Goal: Task Accomplishment & Management: Complete application form

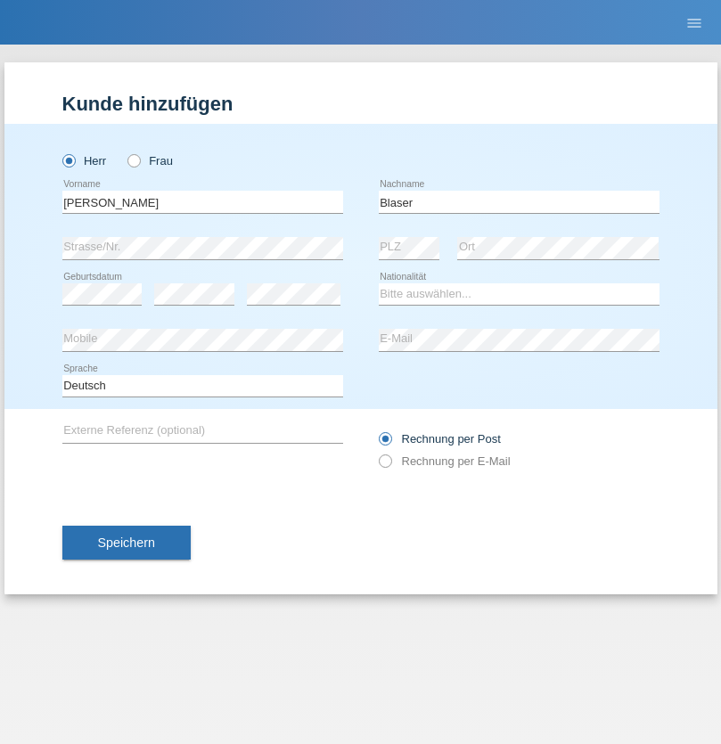
type input "Blaser"
select select "CH"
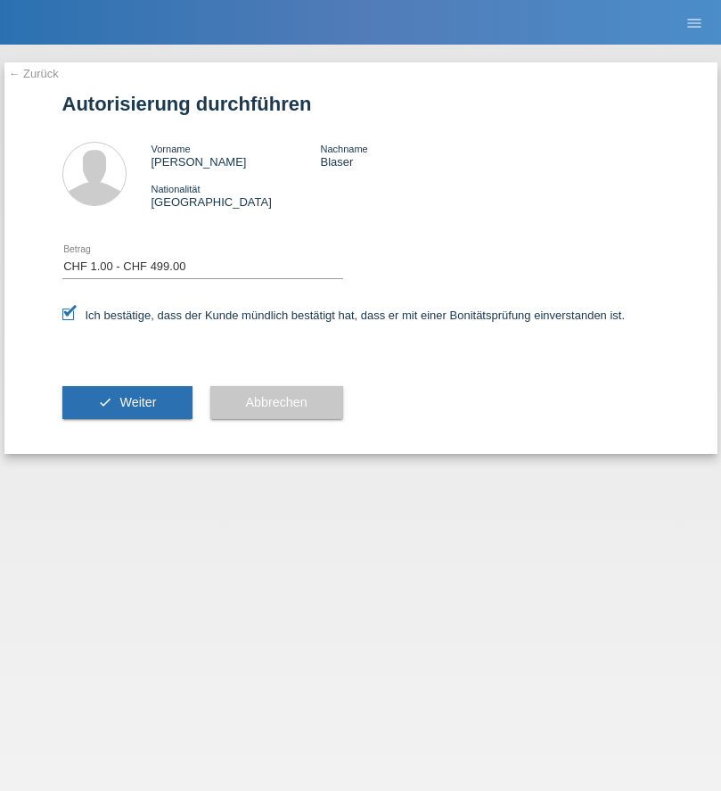
select select "1"
click at [127, 402] on span "Weiter" at bounding box center [137, 402] width 37 height 14
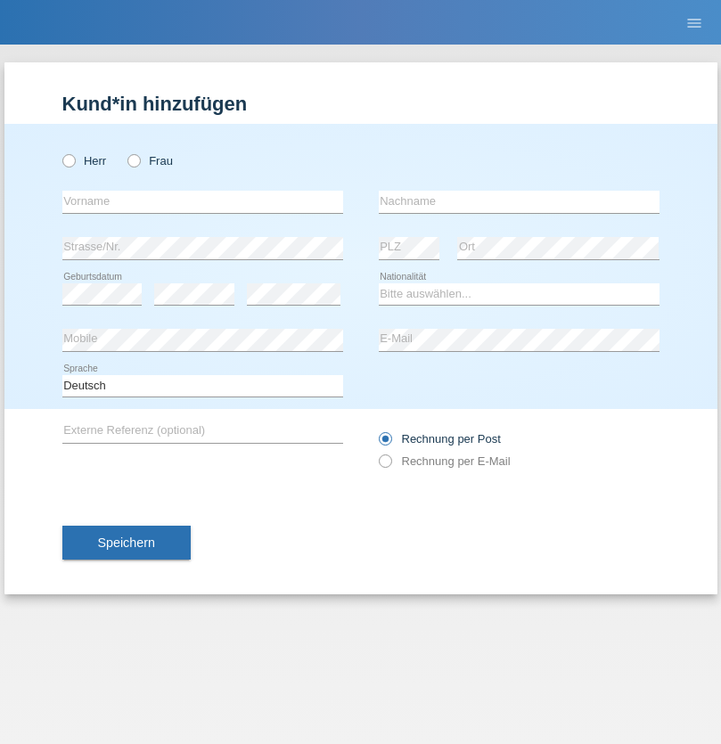
radio input "true"
click at [202, 201] on input "text" at bounding box center [202, 202] width 281 height 22
type input "[PERSON_NAME]"
click at [519, 201] on input "text" at bounding box center [519, 202] width 281 height 22
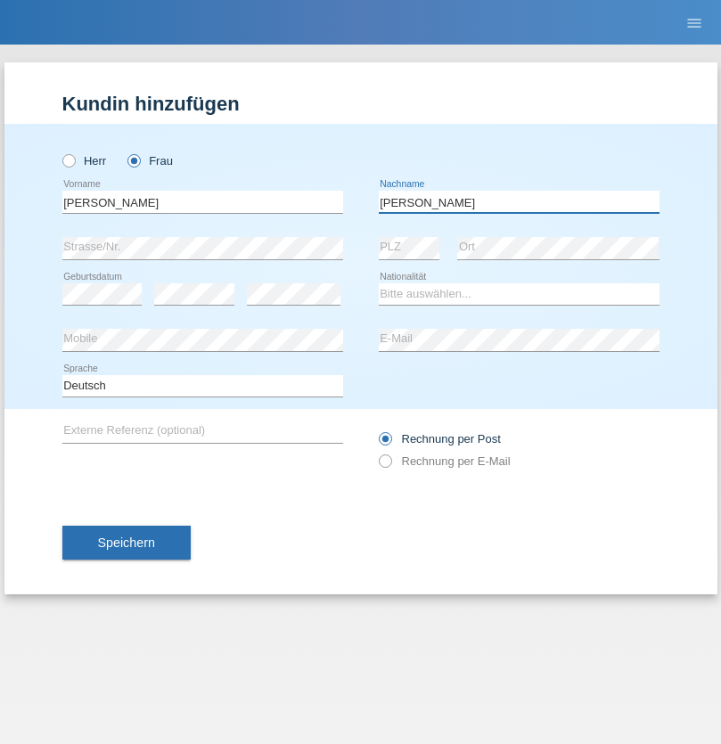
type input "Majstorovic"
select select "SE"
select select "C"
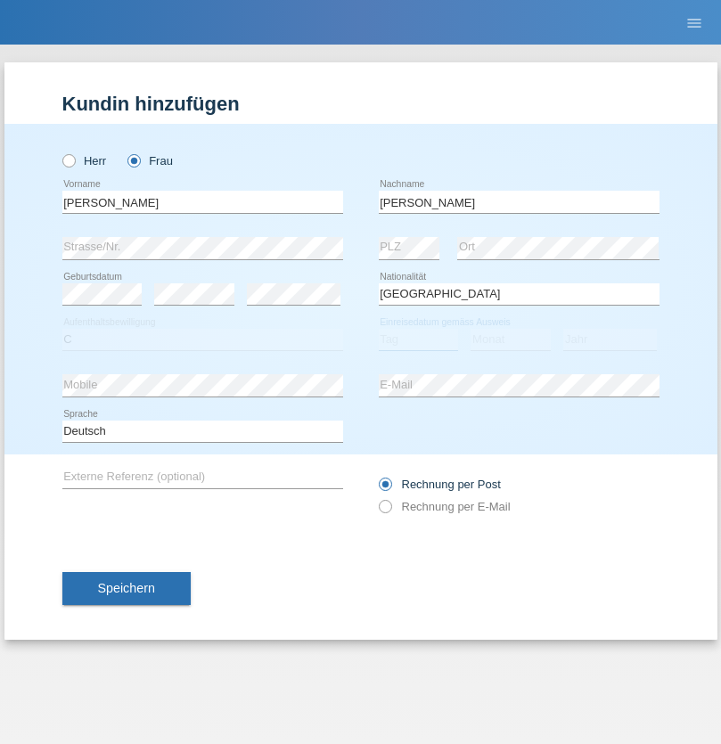
select select "29"
select select "10"
select select "2021"
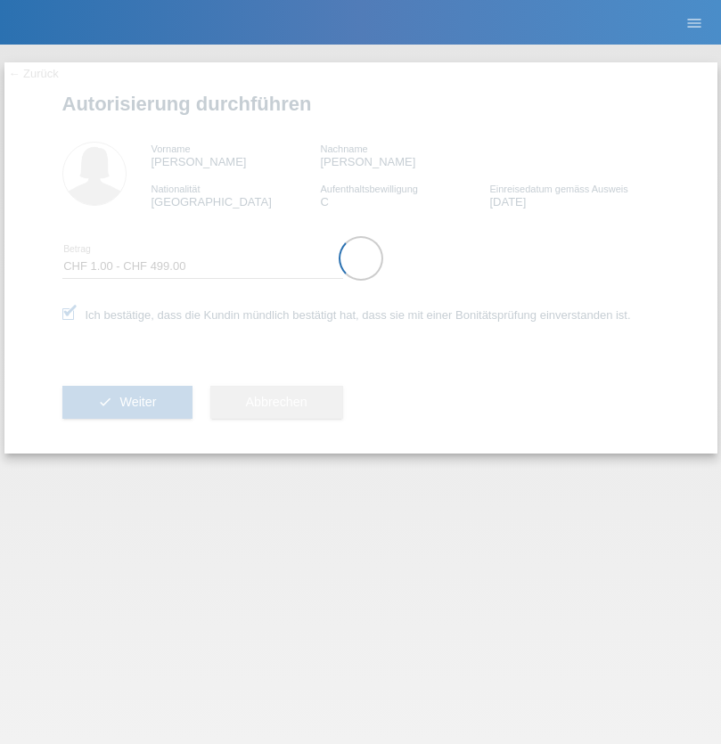
select select "1"
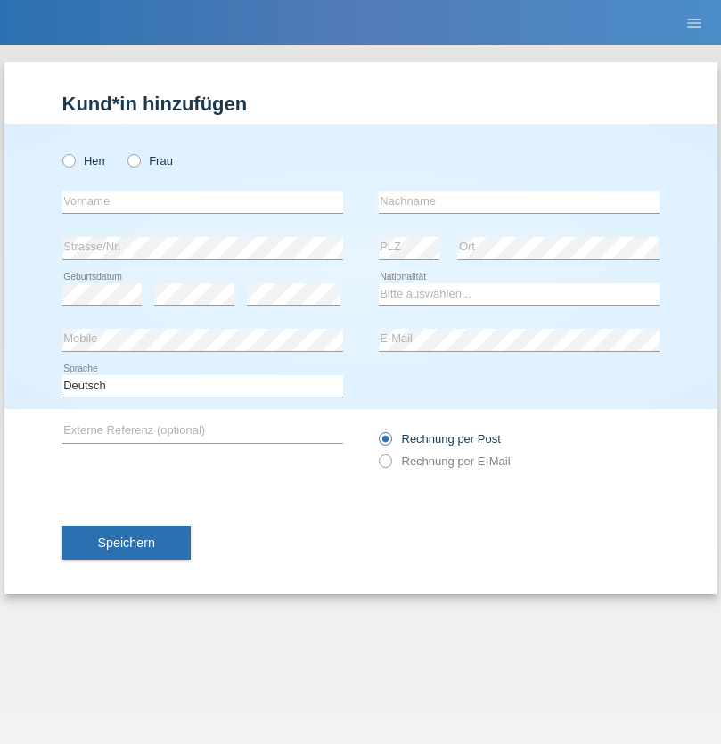
radio input "true"
click at [202, 201] on input "text" at bounding box center [202, 202] width 281 height 22
type input "Iliyan"
click at [519, 201] on input "text" at bounding box center [519, 202] width 281 height 22
type input "Mitov"
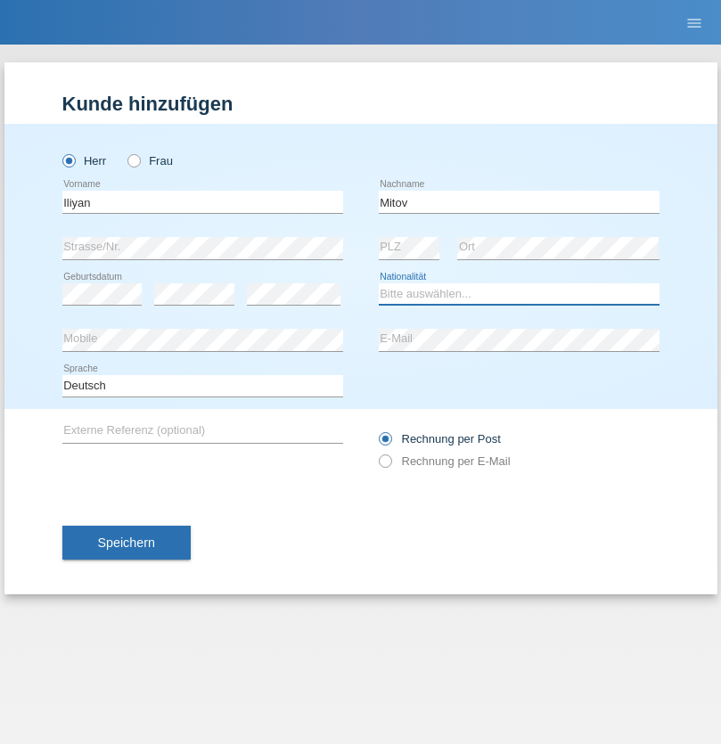
select select "CH"
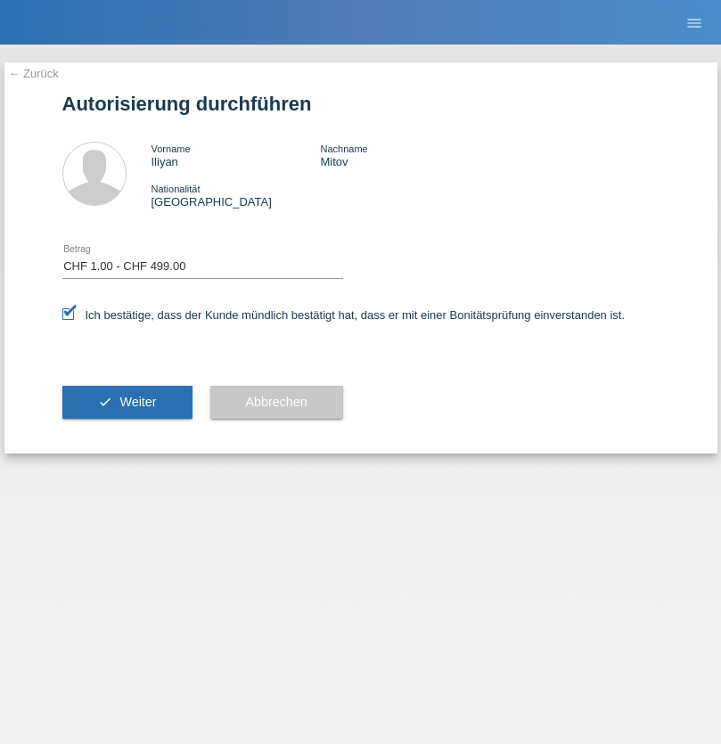
select select "1"
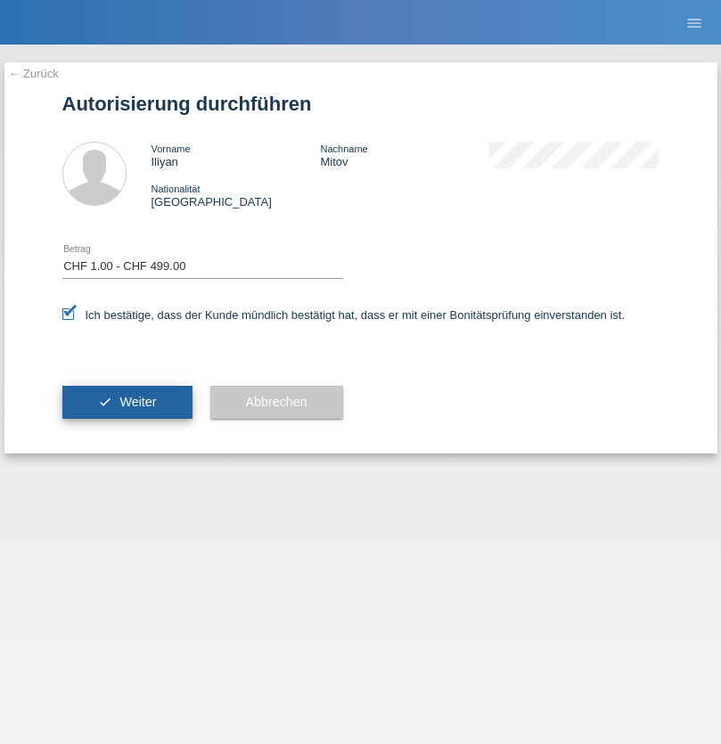
click at [127, 402] on span "Weiter" at bounding box center [137, 402] width 37 height 14
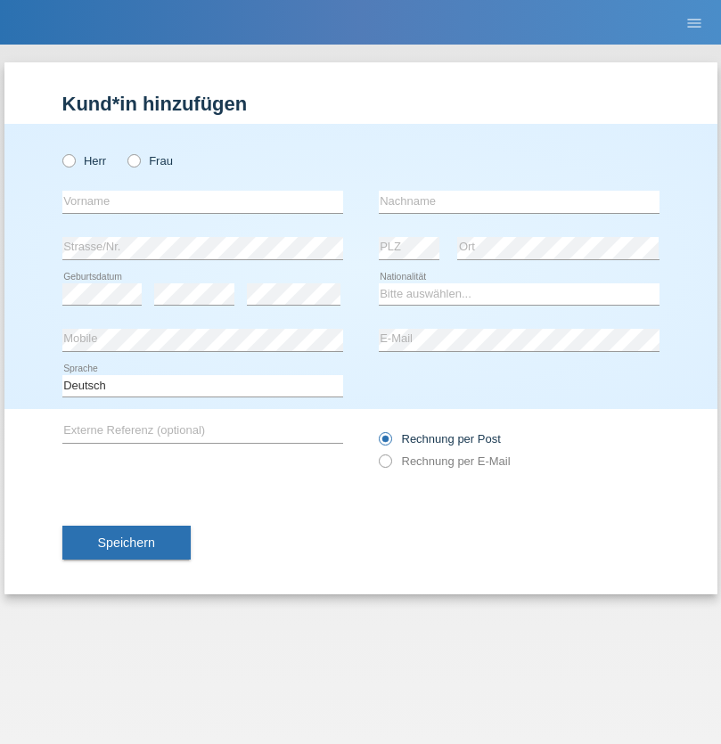
radio input "true"
click at [202, 201] on input "text" at bounding box center [202, 202] width 281 height 22
type input "pakchunli@outlook.com"
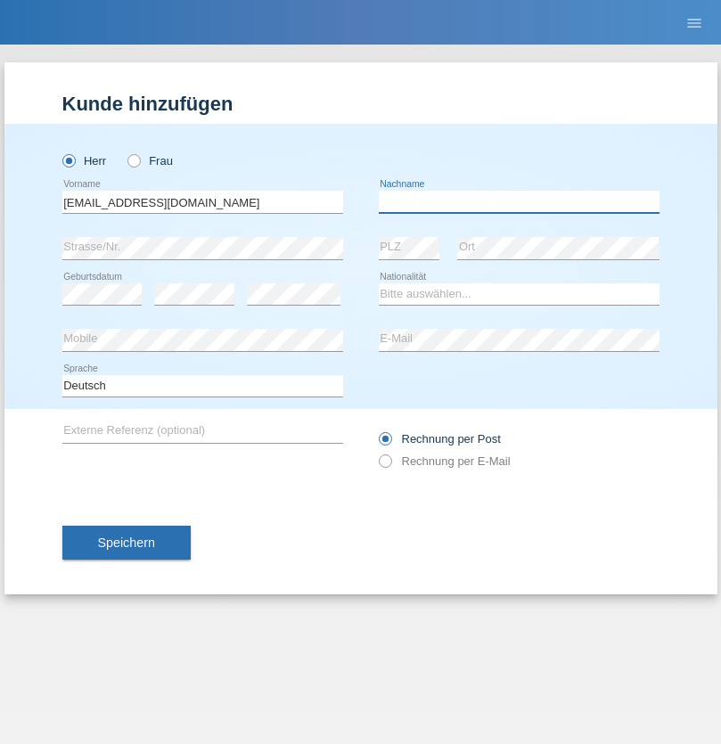
click at [519, 201] on input "text" at bounding box center [519, 202] width 281 height 22
type input "Li"
select select "TO"
select select "C"
select select "01"
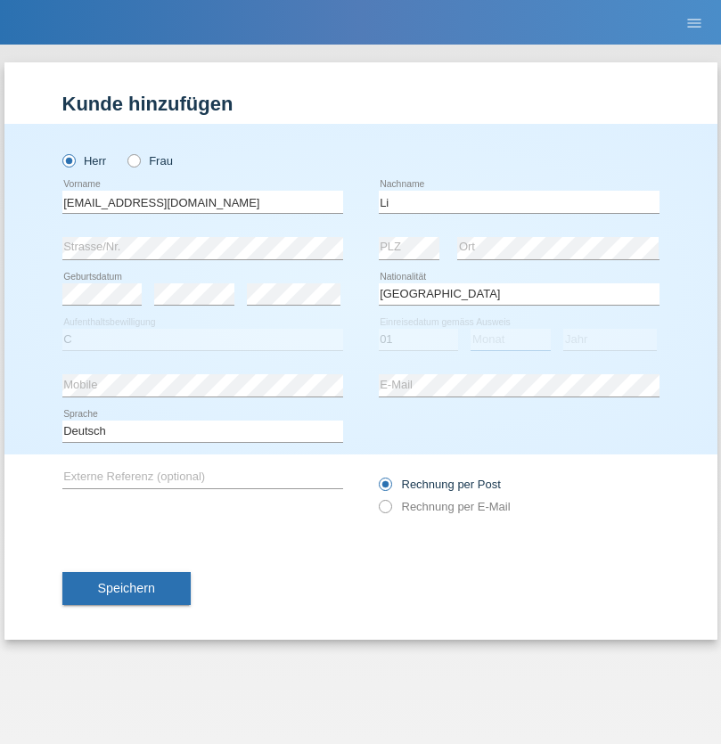
select select "01"
select select "1996"
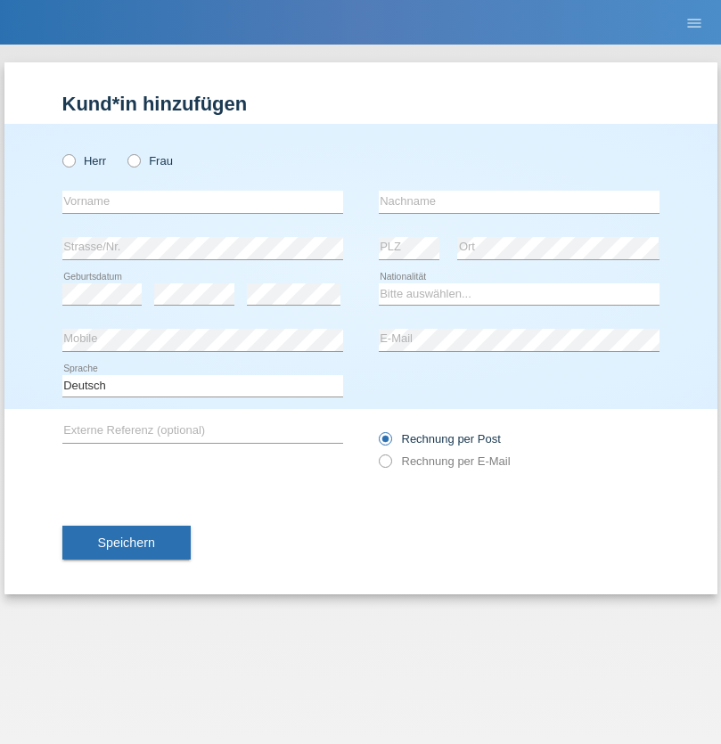
radio input "true"
click at [202, 201] on input "text" at bounding box center [202, 202] width 281 height 22
type input "Michel"
click at [519, 201] on input "text" at bounding box center [519, 202] width 281 height 22
type input "Farner"
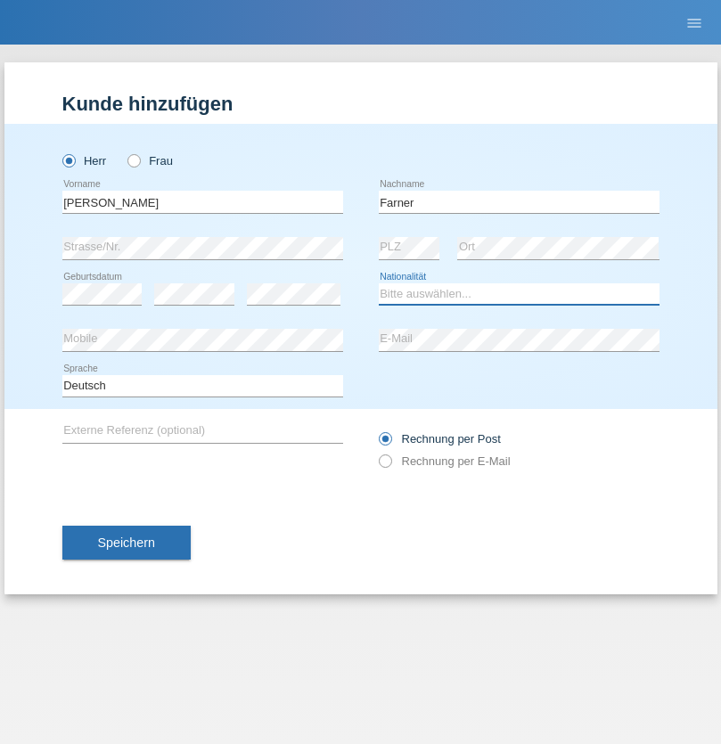
select select "CH"
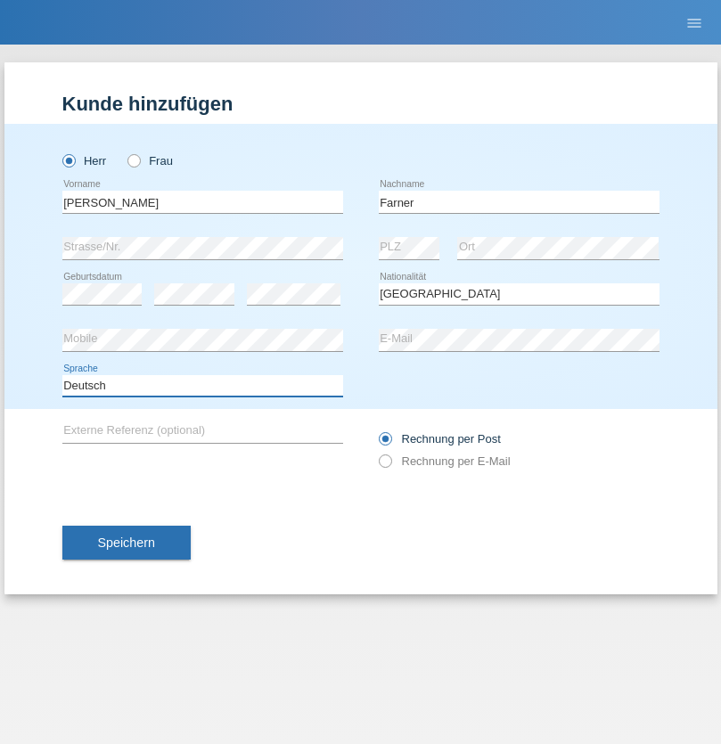
select select "en"
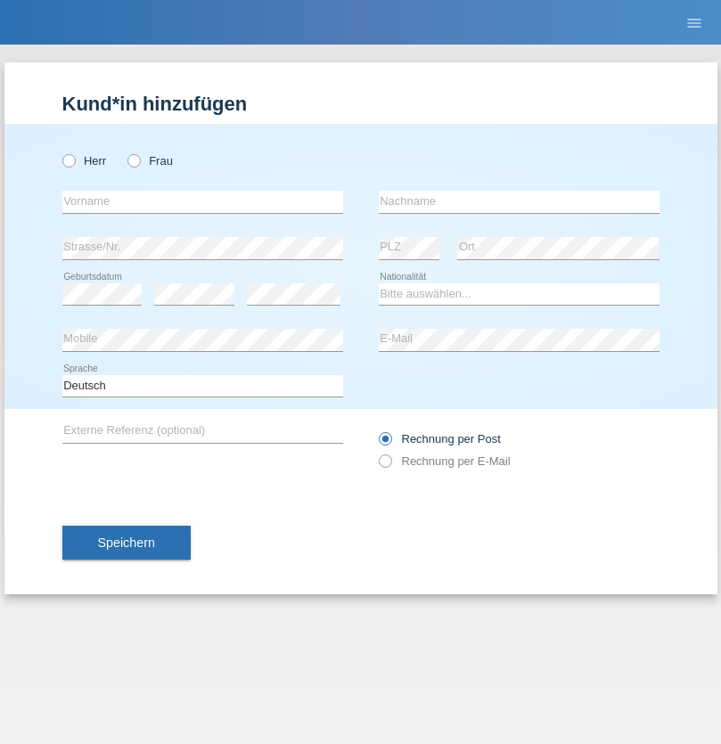
radio input "true"
select select "NL"
select select "C"
select select "01"
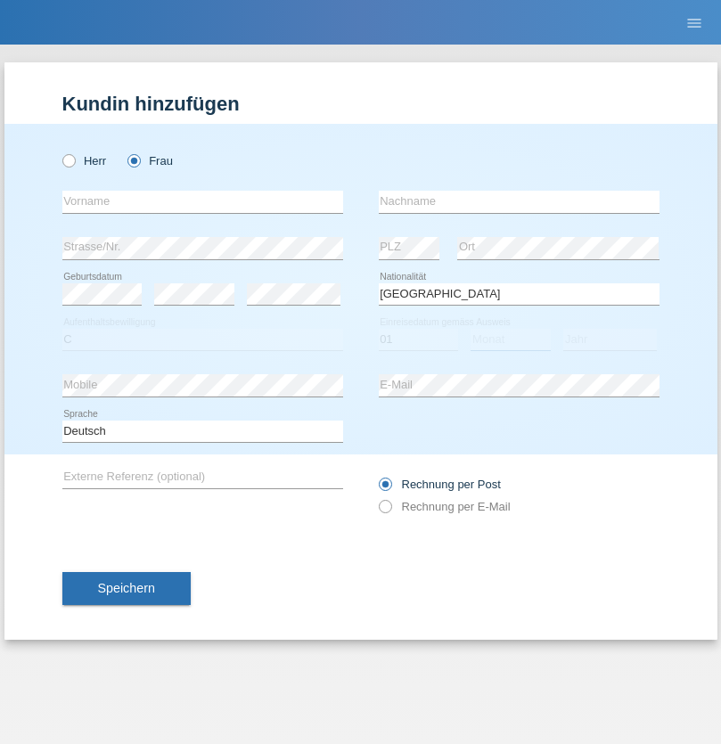
select select "01"
select select "2021"
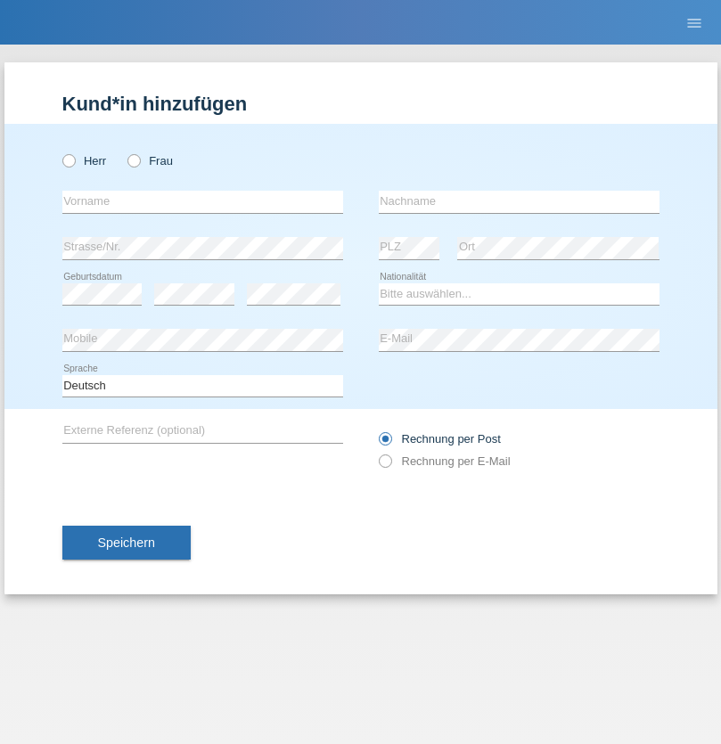
radio input "true"
click at [202, 201] on input "text" at bounding box center [202, 202] width 281 height 22
type input "David"
click at [519, 201] on input "text" at bounding box center [519, 202] width 281 height 22
type input "Amaral"
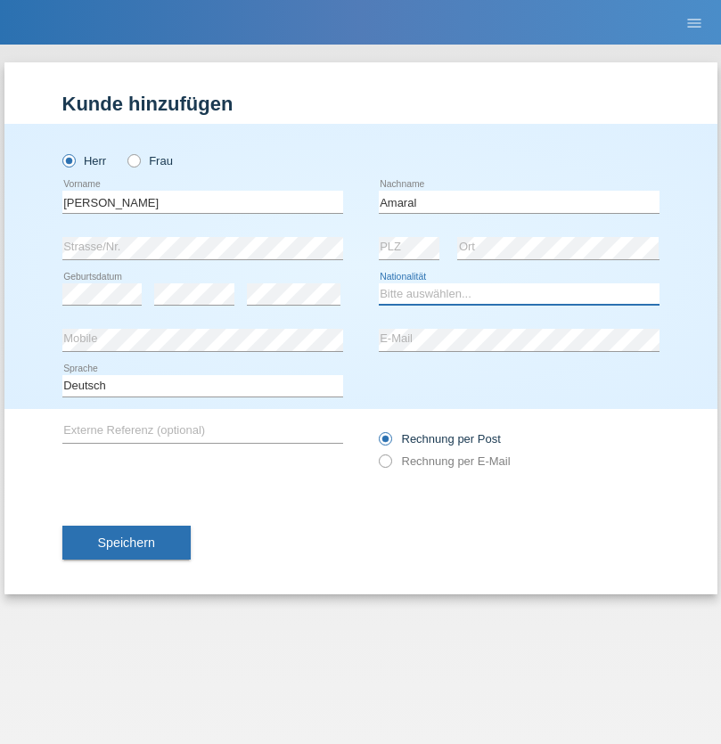
select select "PT"
select select "C"
select select "06"
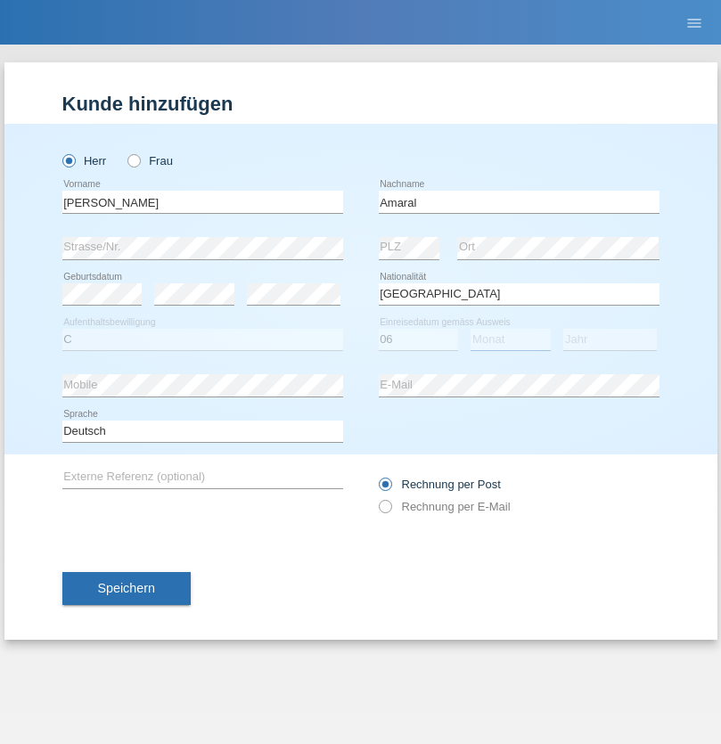
select select "07"
select select "2019"
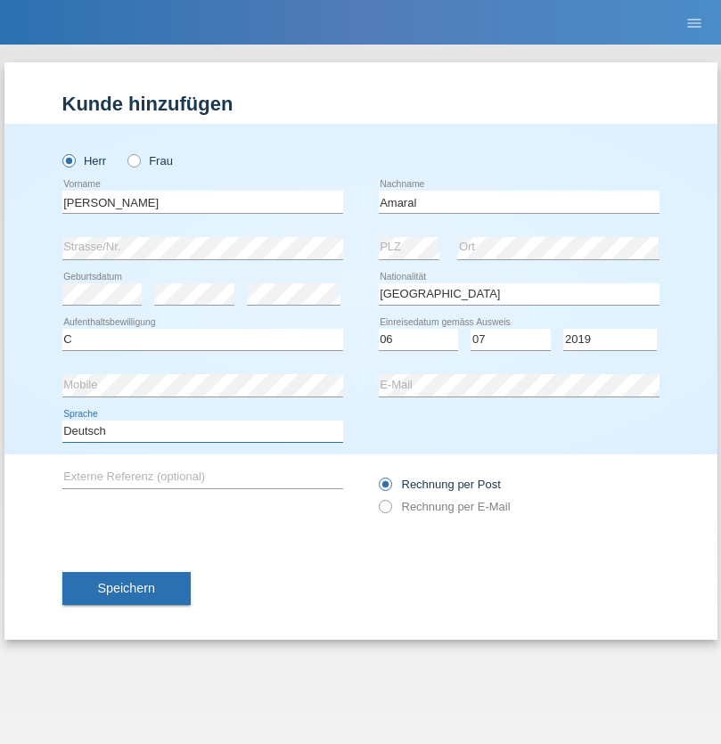
select select "en"
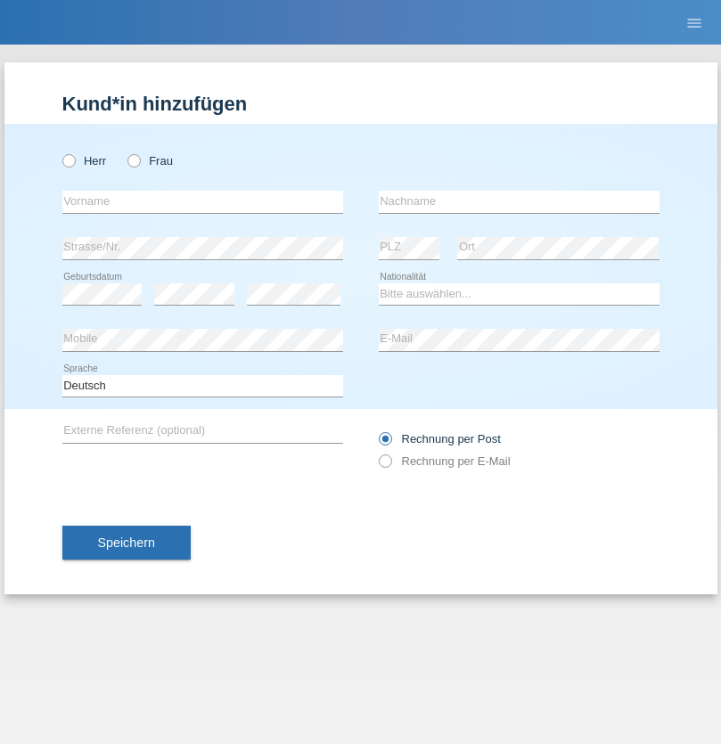
radio input "true"
click at [202, 201] on input "text" at bounding box center [202, 202] width 281 height 22
type input "[PERSON_NAME]"
click at [519, 201] on input "text" at bounding box center [519, 202] width 281 height 22
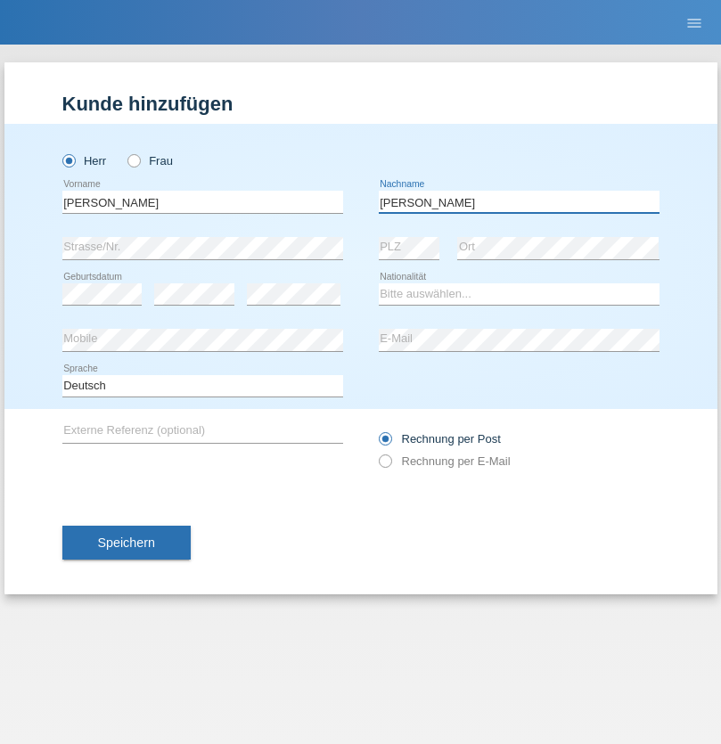
type input "[PERSON_NAME]"
select select "DE"
select select "C"
select select "05"
select select "04"
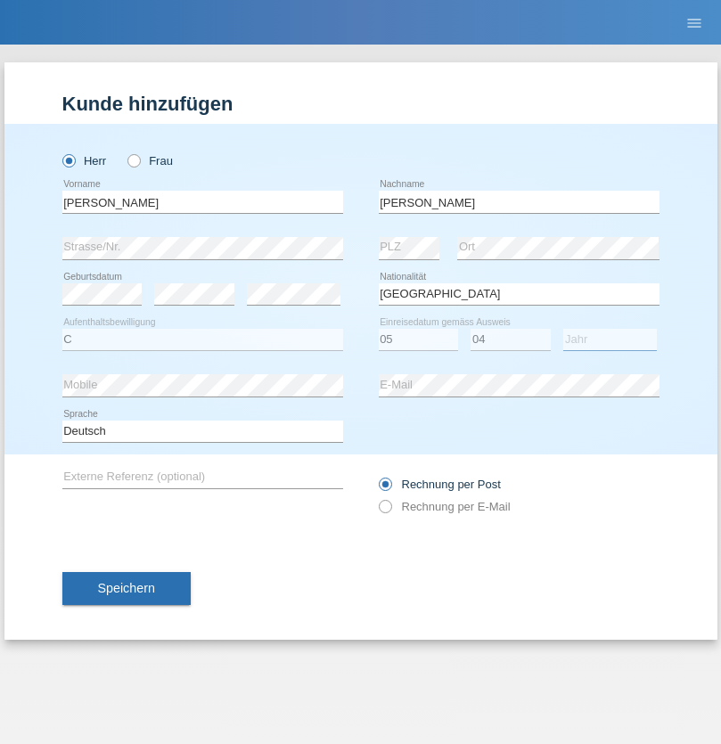
select select "2021"
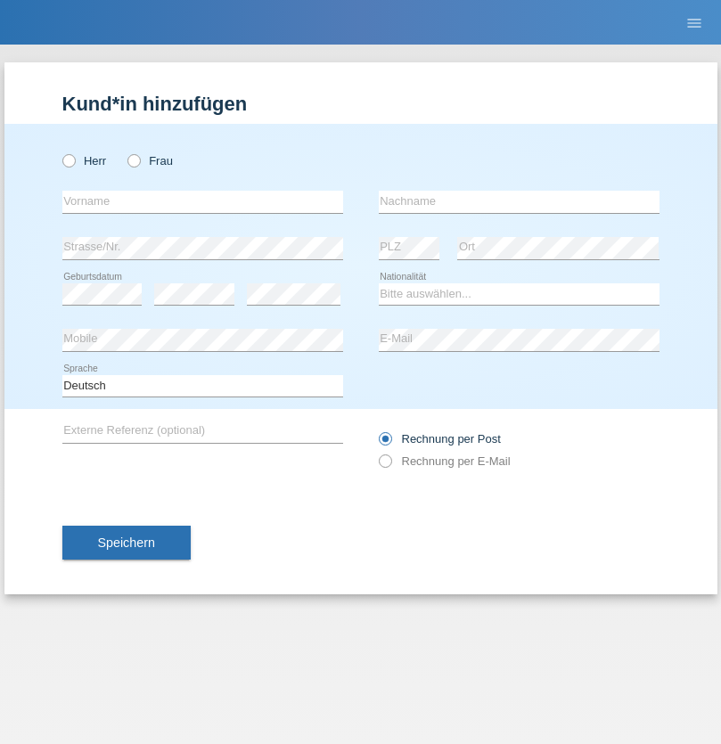
radio input "true"
click at [202, 201] on input "text" at bounding box center [202, 202] width 281 height 22
type input "Schumacher"
click at [519, 201] on input "text" at bounding box center [519, 202] width 281 height 22
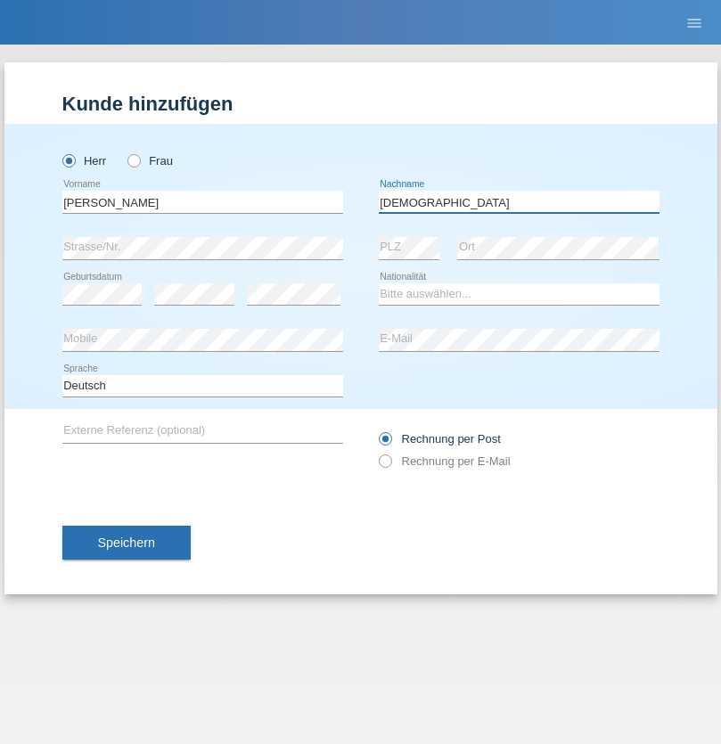
type input "Christian"
select select "CH"
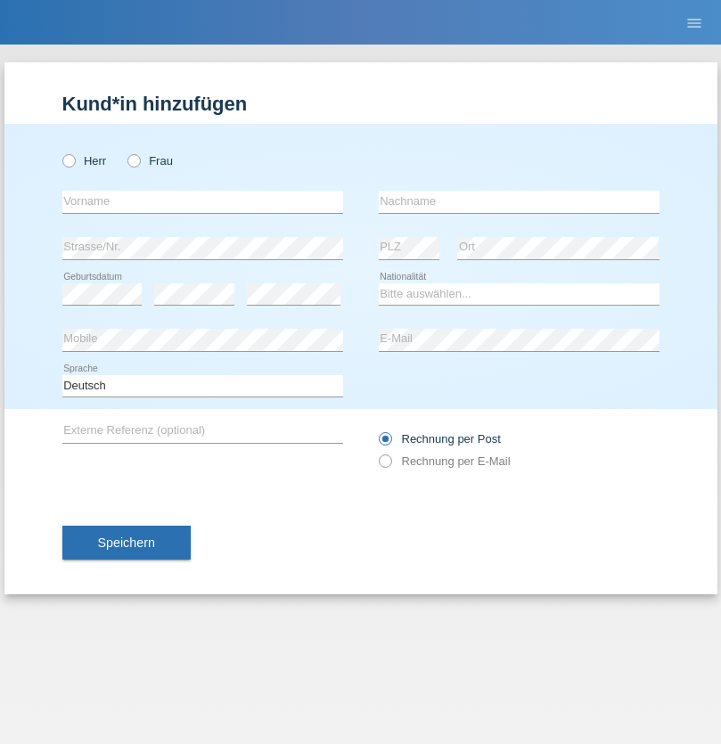
radio input "true"
click at [202, 201] on input "text" at bounding box center [202, 202] width 281 height 22
type input "agnertina"
click at [519, 201] on input "text" at bounding box center [519, 202] width 281 height 22
type input "noshaj"
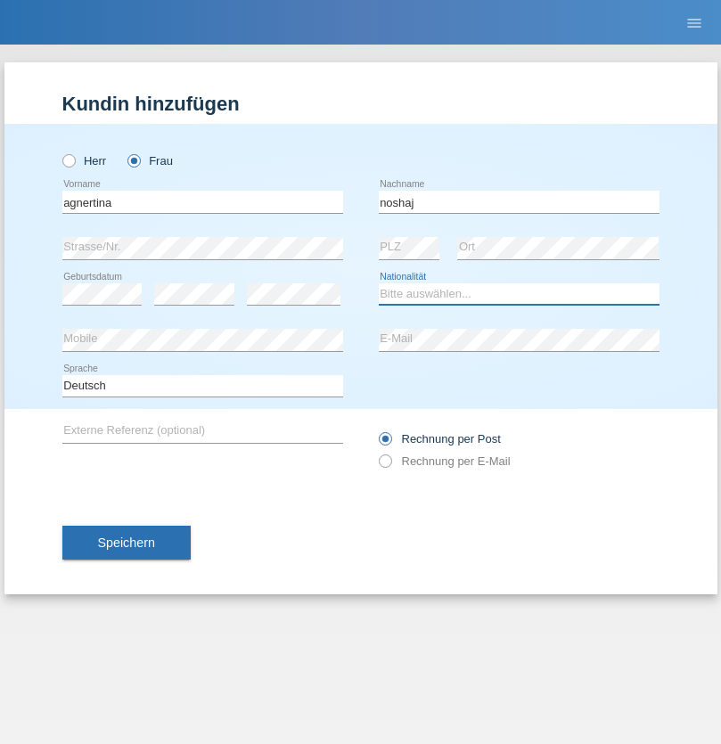
select select "NL"
select select "C"
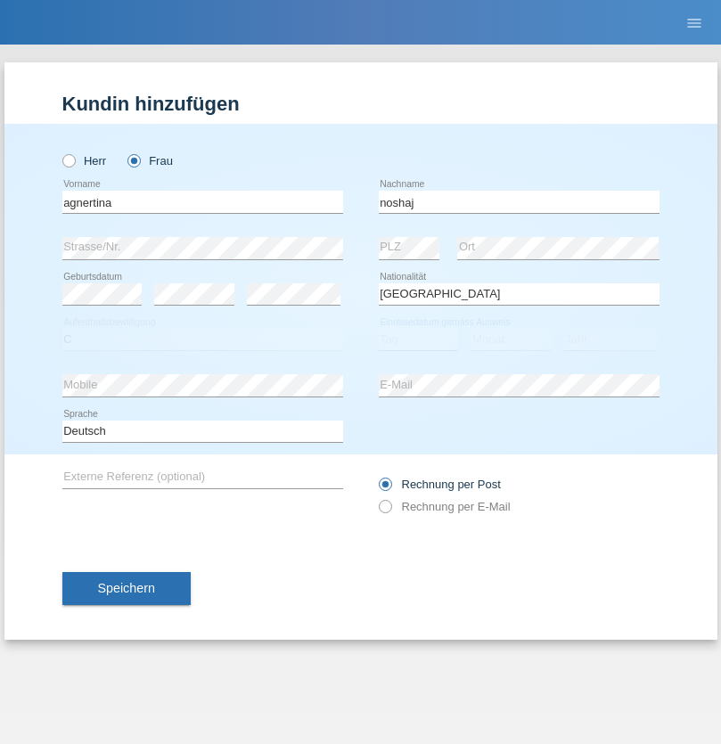
select select "01"
select select "08"
select select "2021"
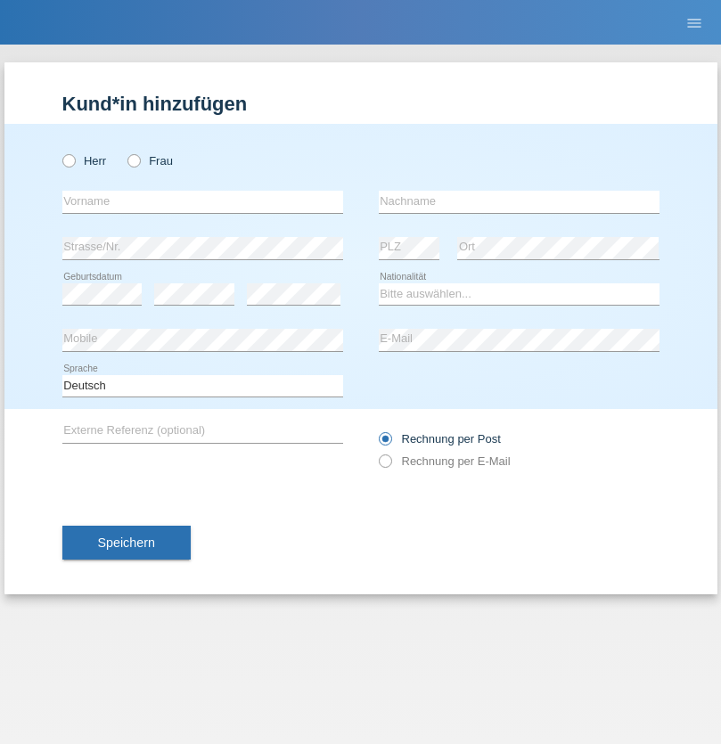
radio input "true"
click at [202, 201] on input "text" at bounding box center [202, 202] width 281 height 22
type input "[PERSON_NAME]"
click at [519, 201] on input "text" at bounding box center [519, 202] width 281 height 22
type input "Pinzo"
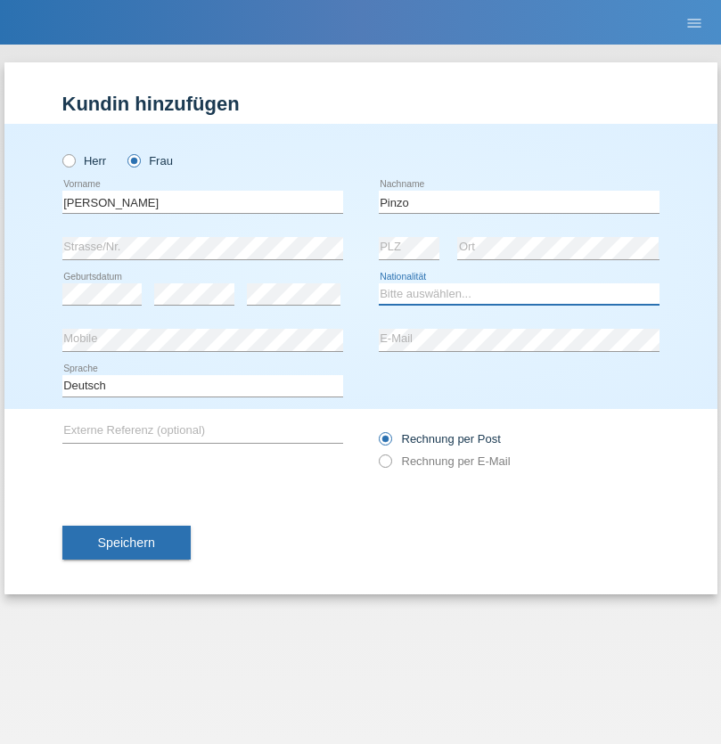
select select "CH"
radio input "true"
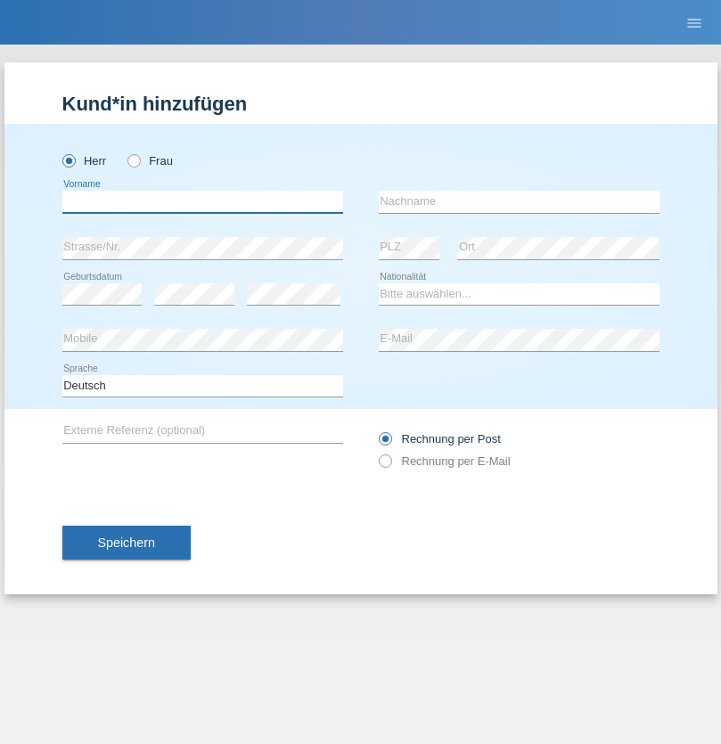
click at [202, 201] on input "text" at bounding box center [202, 202] width 281 height 22
type input "ali"
click at [519, 201] on input "text" at bounding box center [519, 202] width 281 height 22
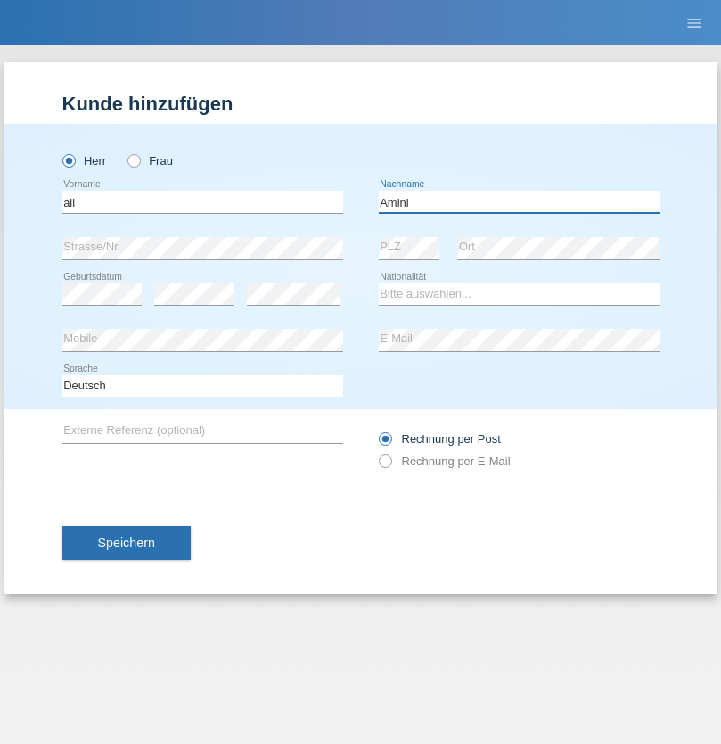
type input "Amini"
select select "AF"
select select "C"
select select "18"
select select "08"
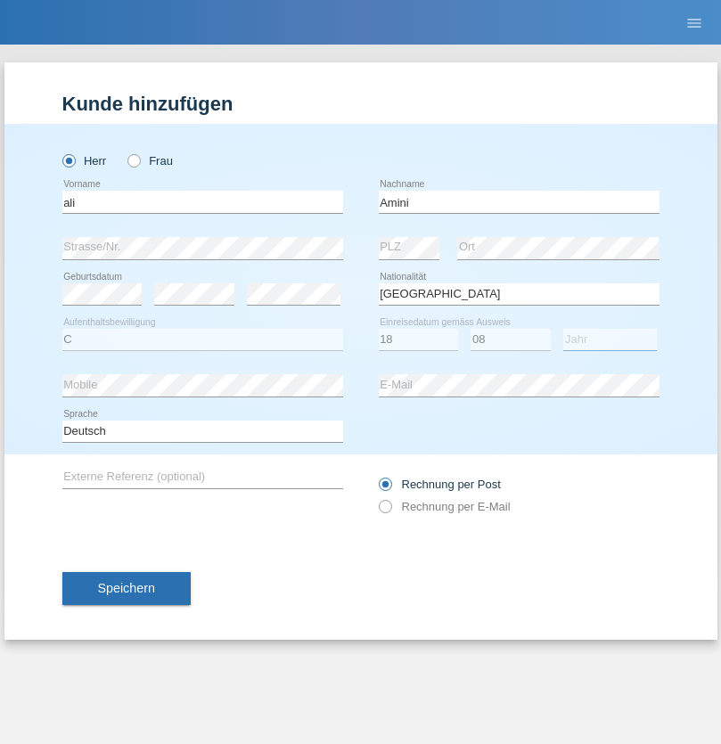
select select "2015"
